Goal: Obtain resource: Download file/media

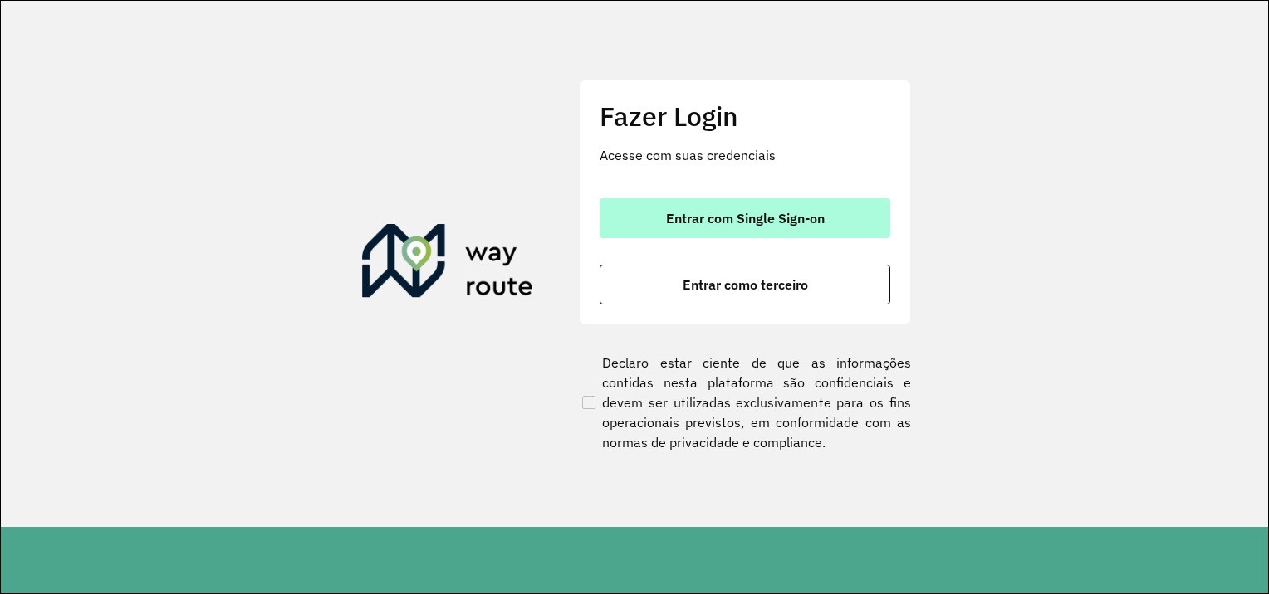
click at [784, 212] on span "Entrar com Single Sign-on" at bounding box center [745, 218] width 159 height 13
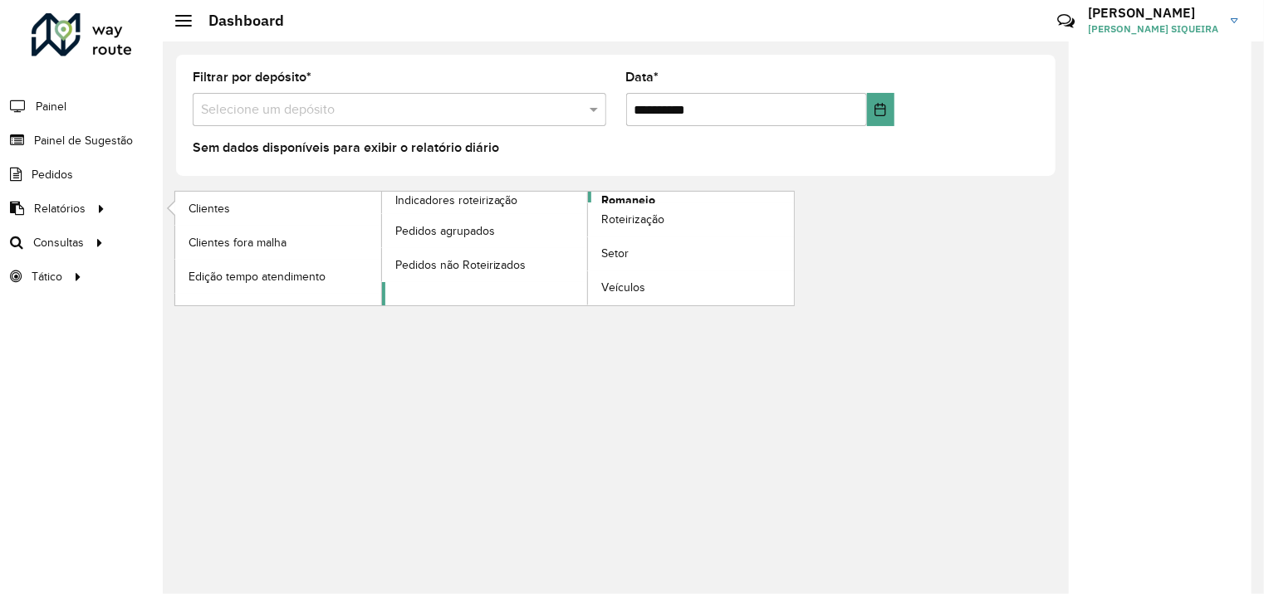
click at [632, 195] on span "Romaneio" at bounding box center [628, 200] width 54 height 17
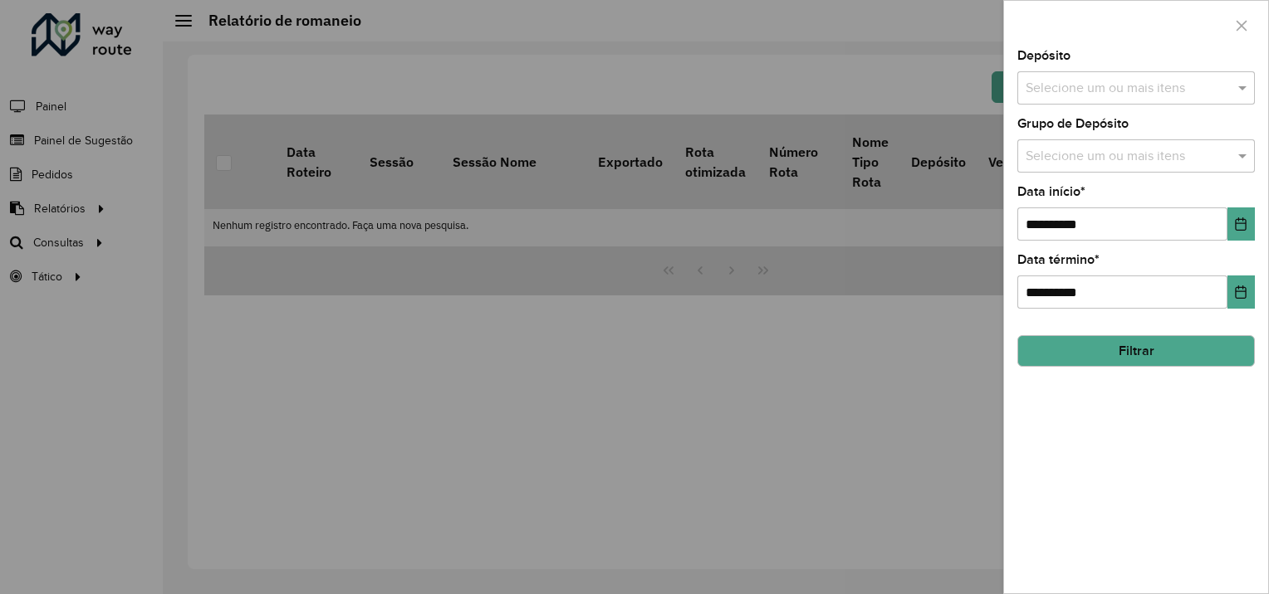
click at [1194, 93] on input "text" at bounding box center [1127, 89] width 213 height 20
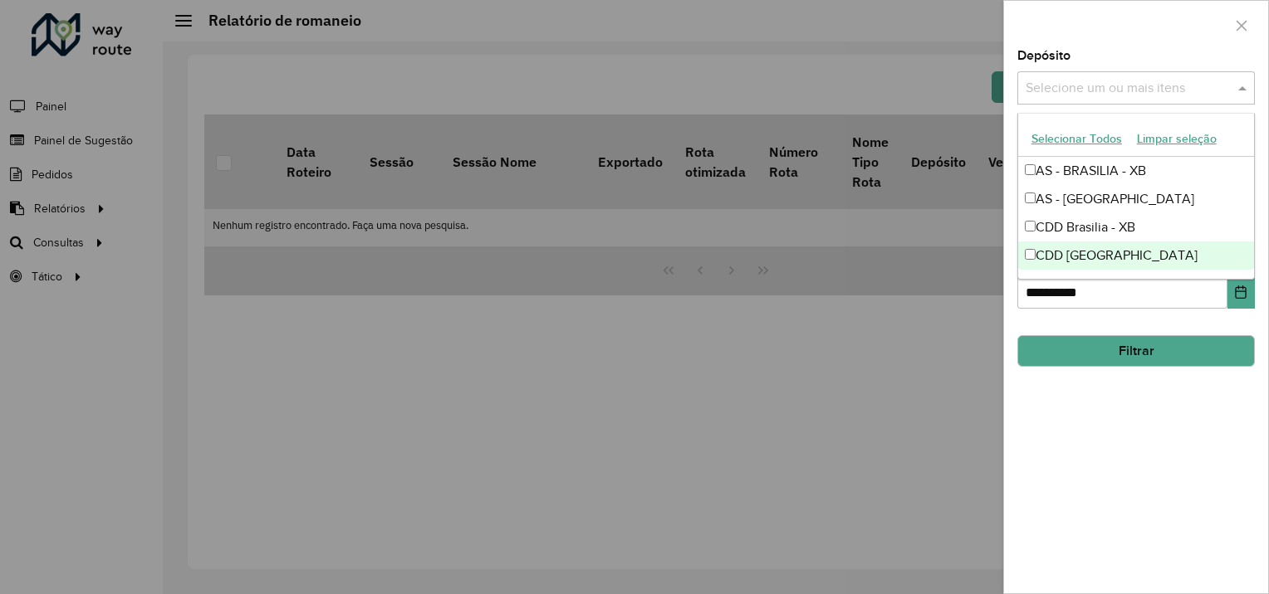
click at [1083, 264] on div "CDD [GEOGRAPHIC_DATA]" at bounding box center [1136, 256] width 236 height 28
click at [1170, 429] on div "**********" at bounding box center [1136, 322] width 264 height 544
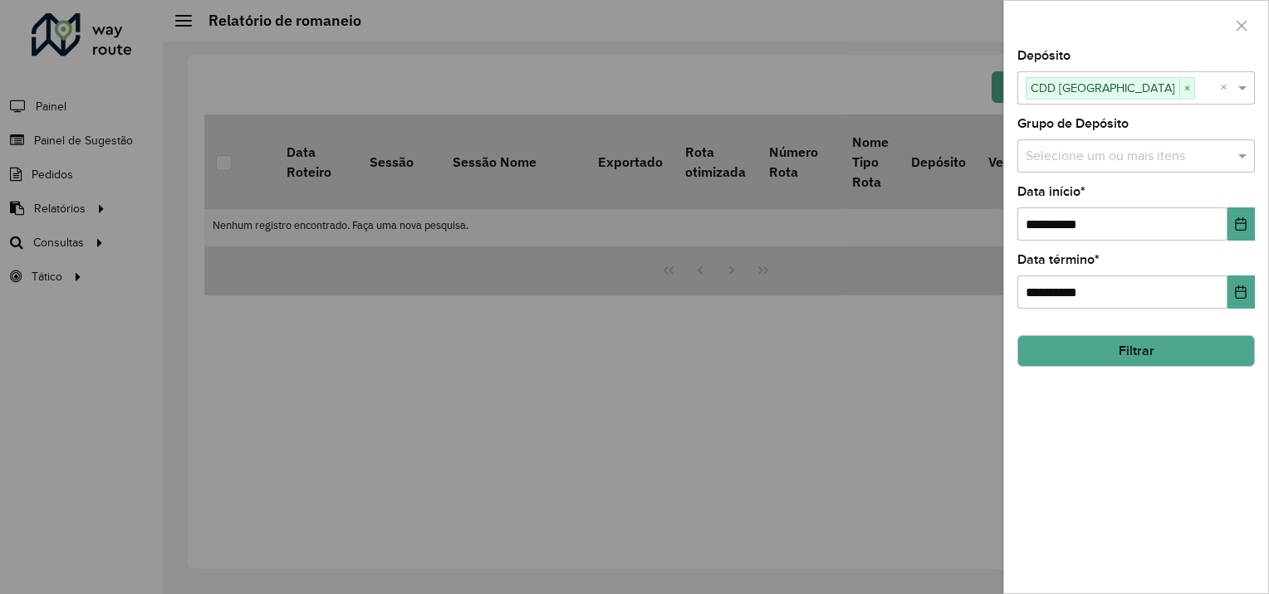
click at [1155, 348] on button "Filtrar" at bounding box center [1135, 351] width 237 height 32
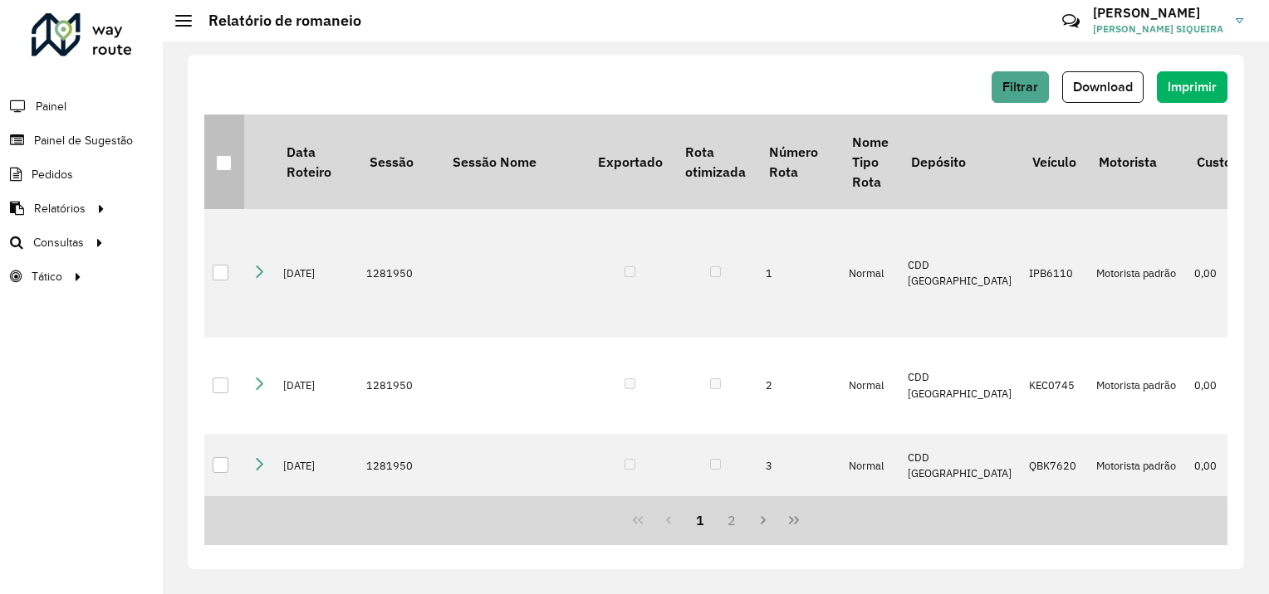
click at [226, 168] on div at bounding box center [224, 163] width 16 height 16
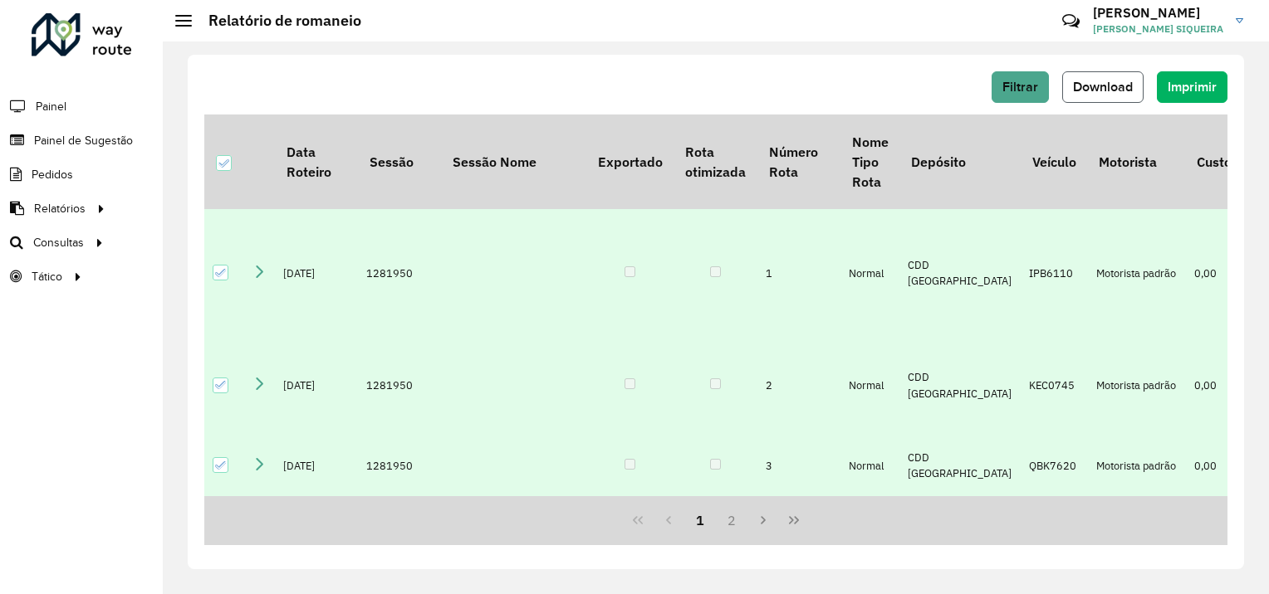
click at [1119, 81] on span "Download" at bounding box center [1103, 87] width 60 height 14
